Goal: Check status: Check status

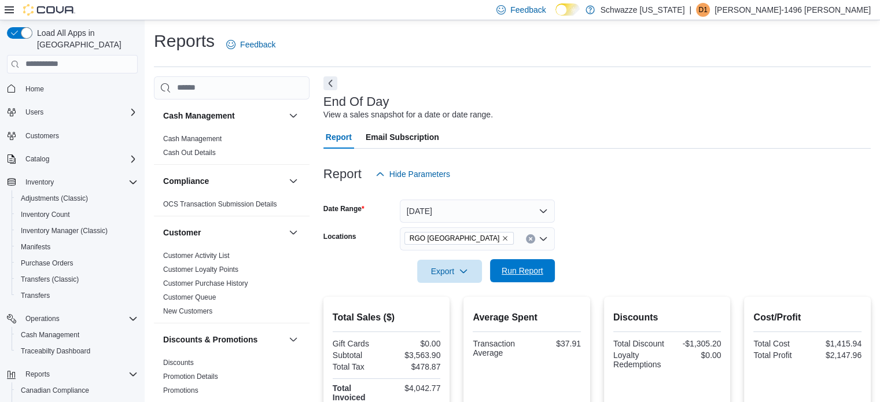
click at [521, 268] on span "Run Report" at bounding box center [523, 271] width 42 height 12
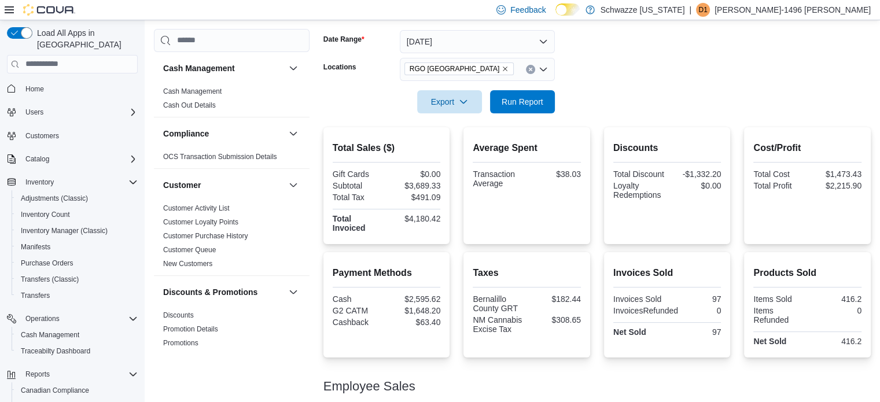
scroll to position [167, 0]
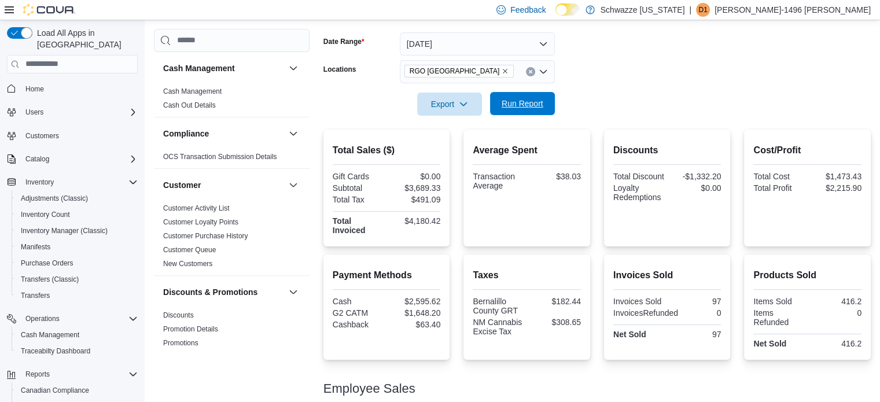
click at [505, 110] on span "Run Report" at bounding box center [522, 103] width 51 height 23
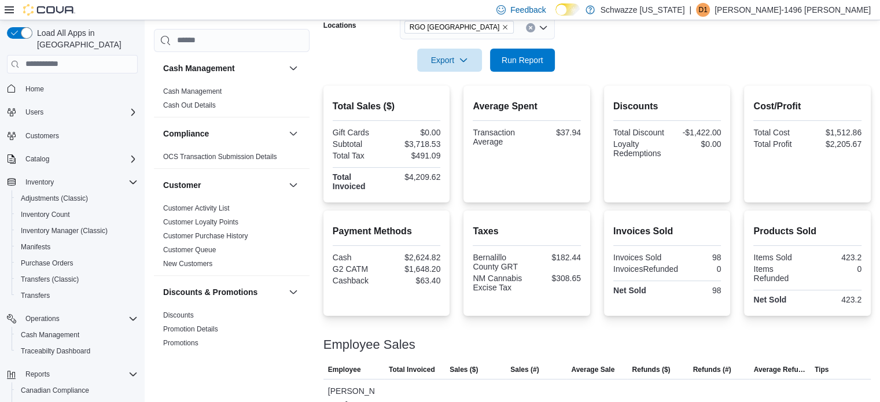
scroll to position [109, 0]
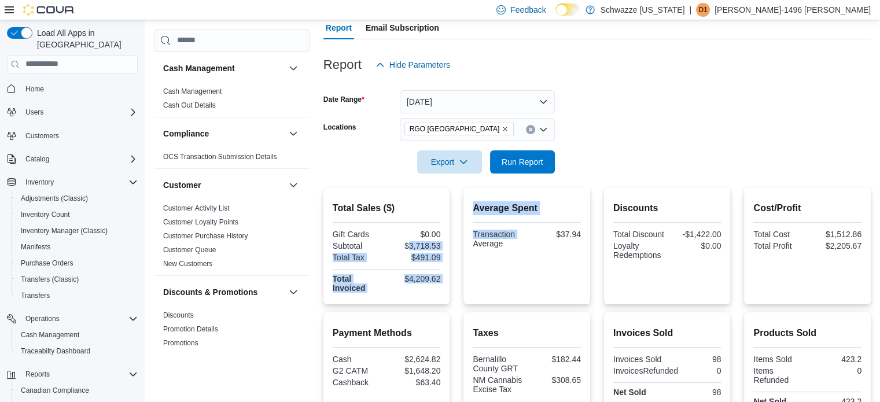
drag, startPoint x: 411, startPoint y: 243, endPoint x: 462, endPoint y: 244, distance: 50.9
click at [462, 244] on div "Total Sales ($) Gift Cards $0.00 Subtotal $3,718.53 Total Tax $491.09 Total Inv…" at bounding box center [596, 245] width 547 height 117
drag, startPoint x: 464, startPoint y: 254, endPoint x: 456, endPoint y: 254, distance: 8.7
click at [456, 254] on div "Total Sales ($) Gift Cards $0.00 Subtotal $3,718.53 Total Tax $491.09 Total Inv…" at bounding box center [596, 245] width 547 height 117
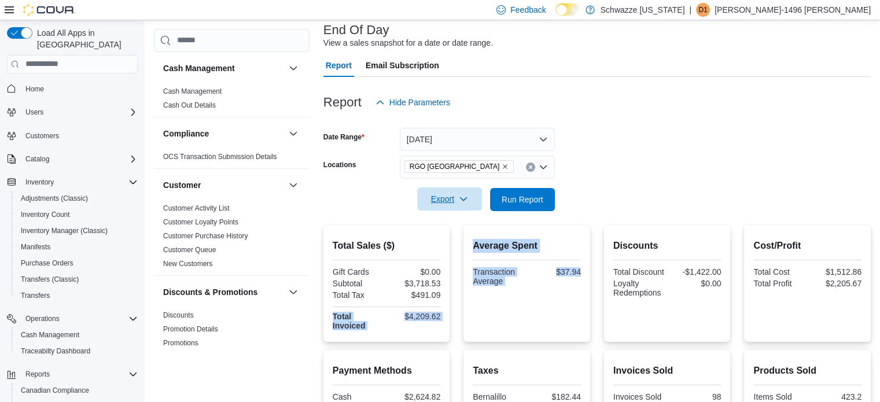
scroll to position [51, 0]
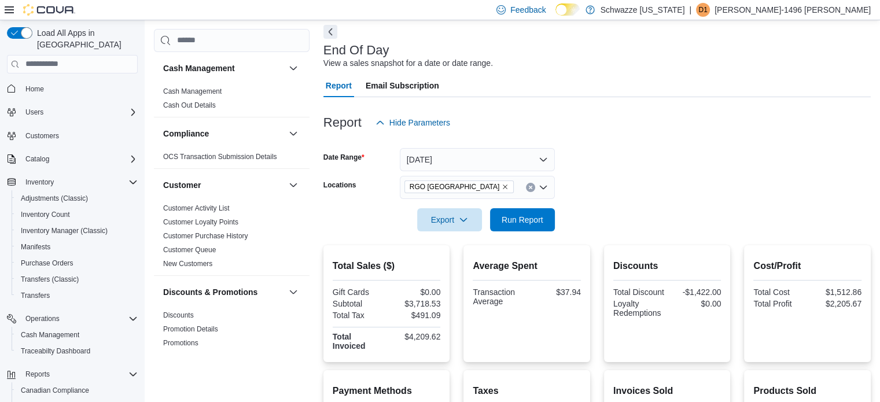
click at [356, 211] on div "Export Run Report" at bounding box center [438, 219] width 231 height 23
click at [519, 158] on button "[DATE]" at bounding box center [477, 159] width 155 height 23
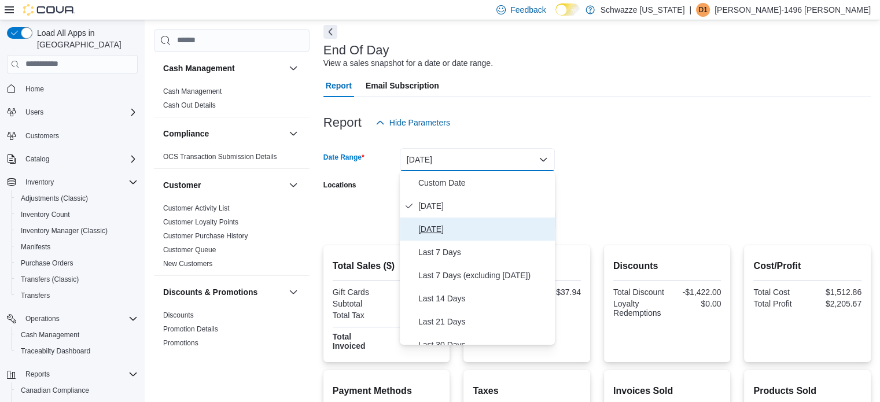
click at [466, 226] on span "[DATE]" at bounding box center [484, 229] width 132 height 14
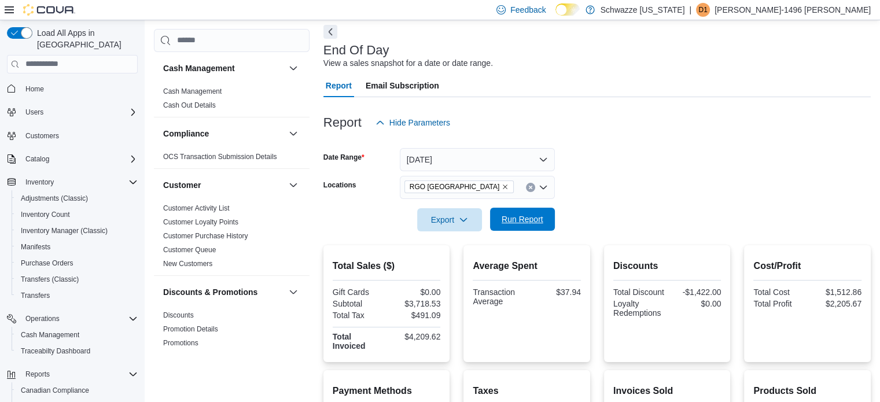
click at [497, 226] on span "Run Report" at bounding box center [522, 219] width 51 height 23
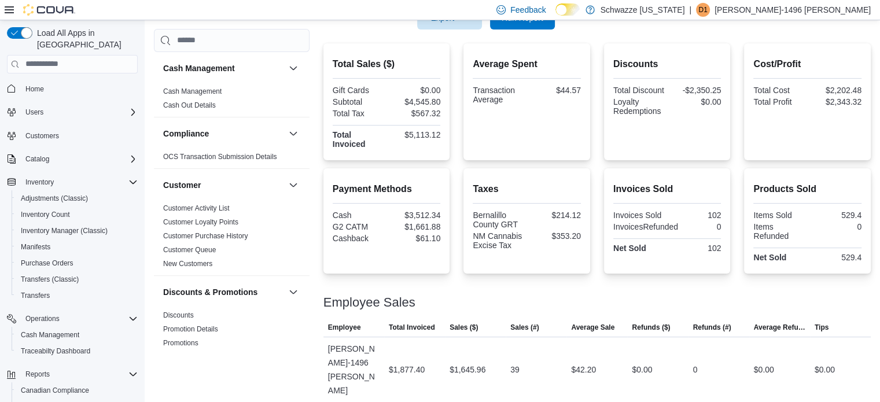
scroll to position [116, 0]
